Goal: Check status: Check status

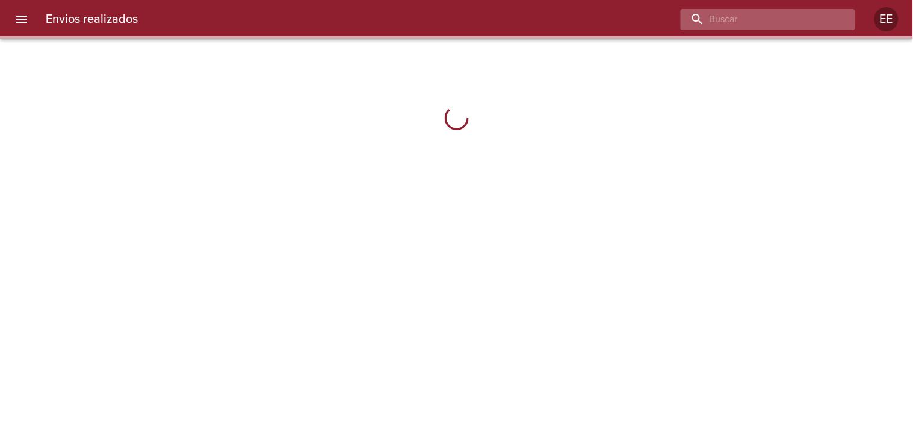
click at [756, 16] on input "buscar" at bounding box center [758, 19] width 154 height 21
paste input "[PERSON_NAME]"
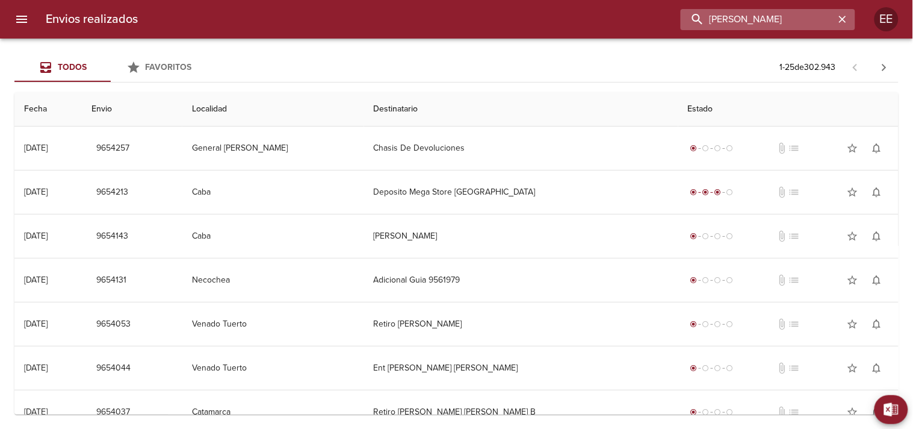
type input "[PERSON_NAME]"
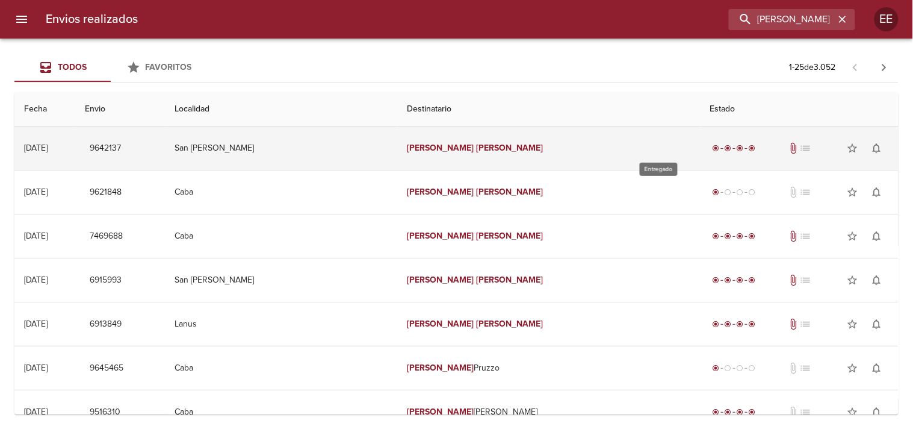
click at [713, 151] on span "radio_button_checked" at bounding box center [716, 147] width 7 height 7
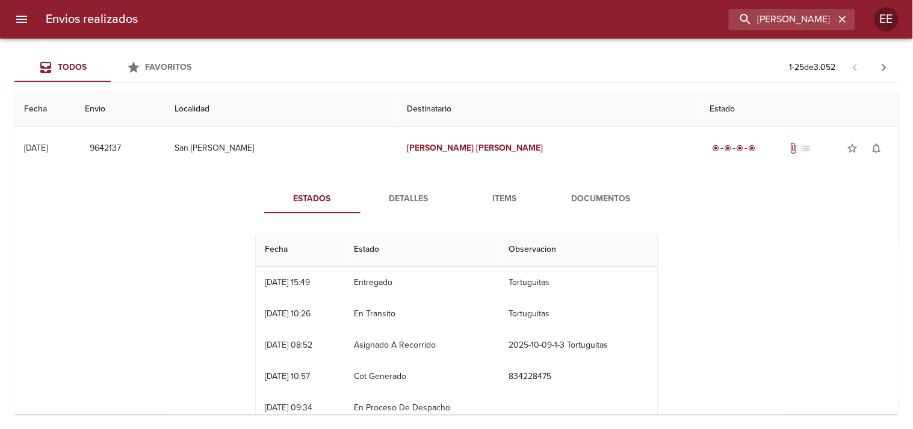
click at [580, 207] on button "Documentos" at bounding box center [601, 198] width 96 height 29
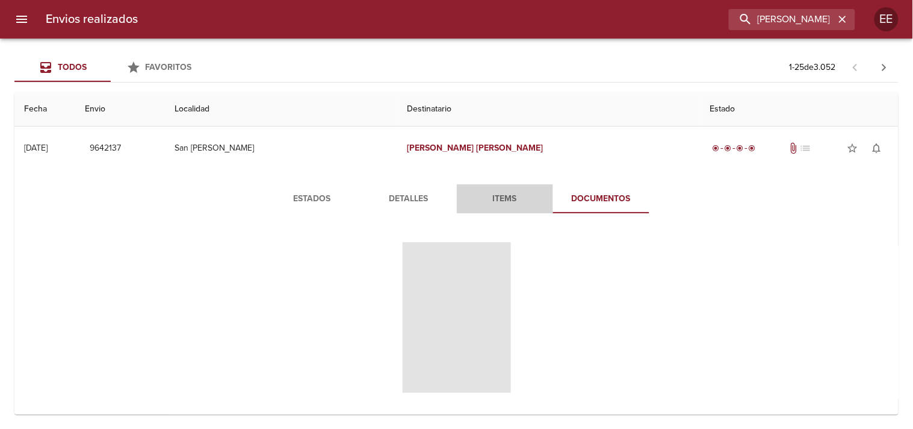
click at [497, 197] on span "Items" at bounding box center [505, 198] width 82 height 15
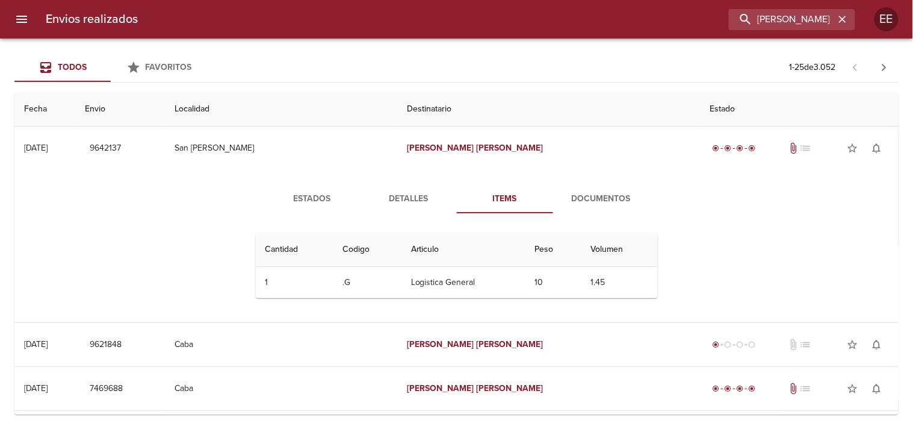
click at [582, 199] on span "Documentos" at bounding box center [602, 198] width 82 height 15
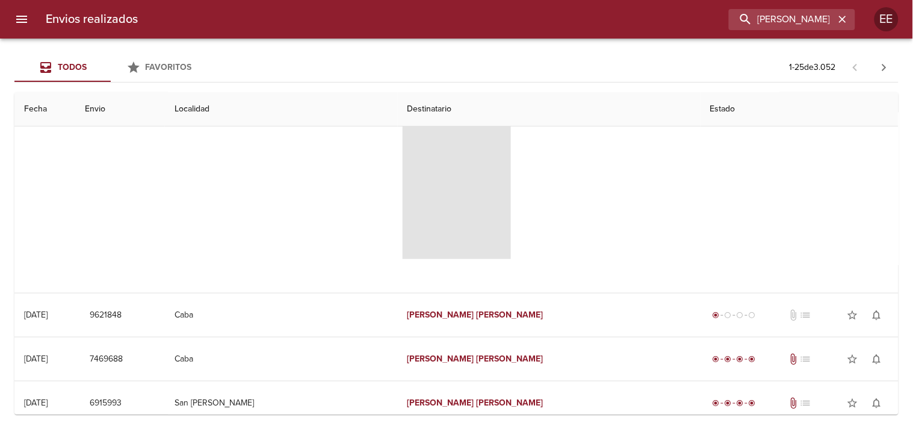
scroll to position [67, 0]
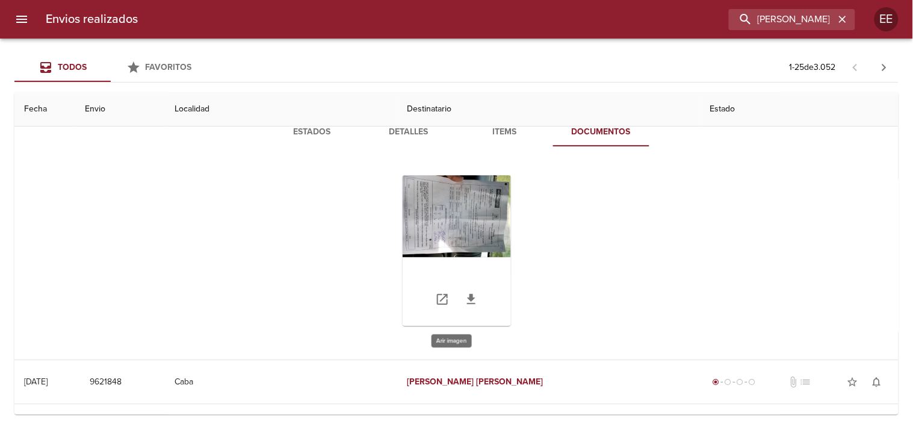
click at [452, 216] on div "Tabla de envíos del cliente" at bounding box center [457, 250] width 108 height 151
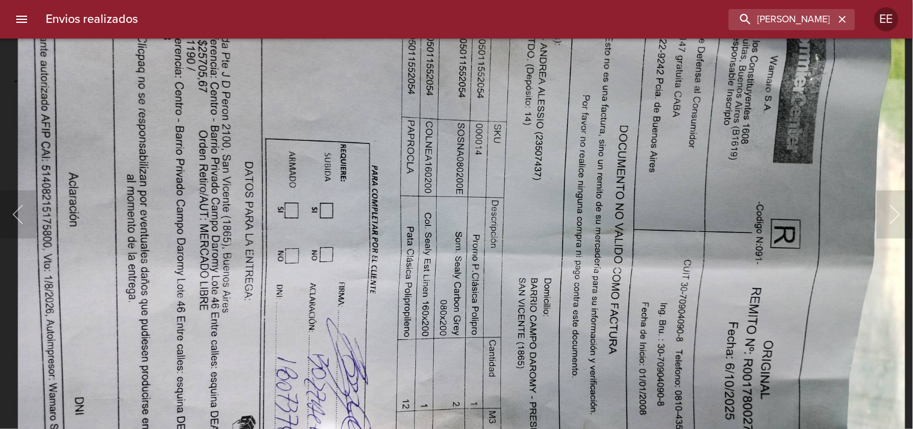
click at [476, 250] on img "Lightbox" at bounding box center [461, 232] width 889 height 670
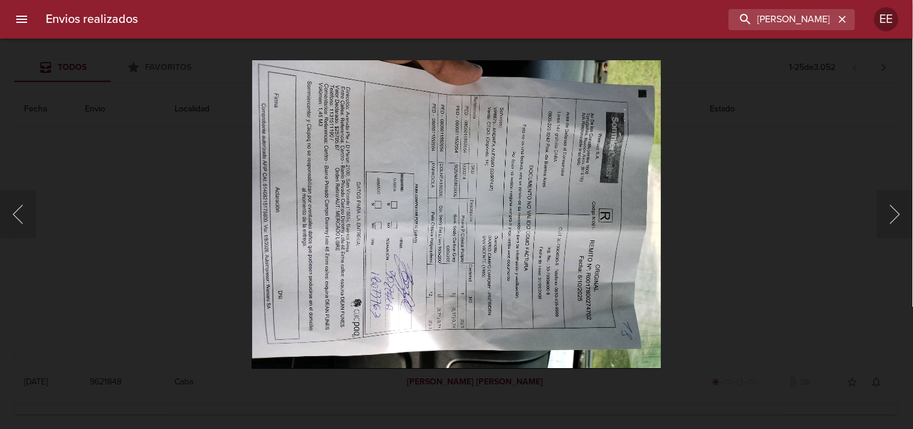
click at [712, 225] on div "Lightbox" at bounding box center [456, 214] width 913 height 429
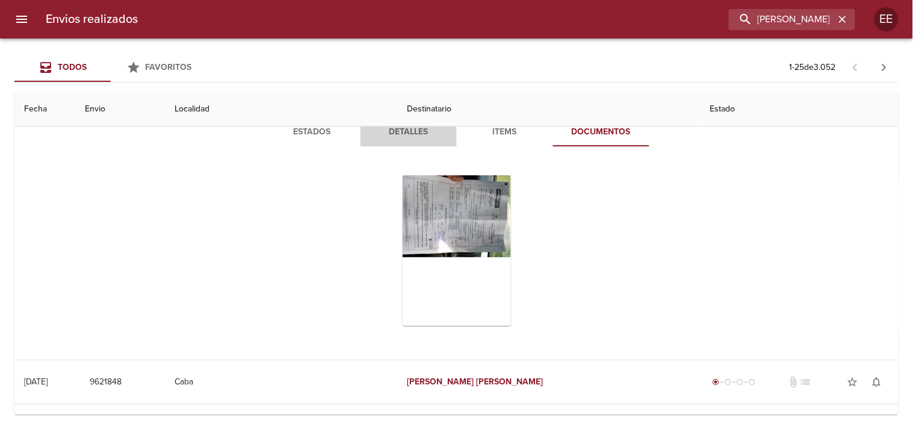
click at [399, 131] on span "Detalles" at bounding box center [409, 132] width 82 height 15
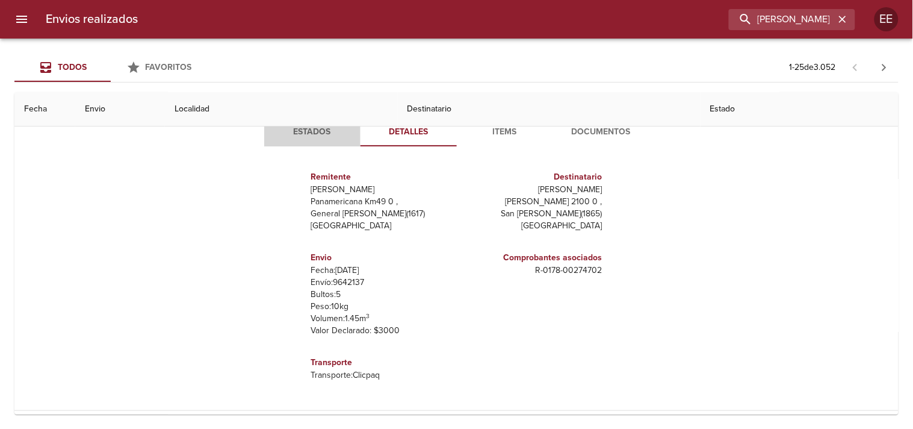
click at [312, 142] on button "Estados" at bounding box center [312, 131] width 96 height 29
